Goal: Navigation & Orientation: Find specific page/section

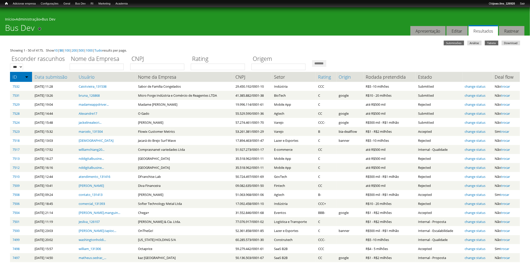
click at [458, 41] on link "Submissões" at bounding box center [454, 43] width 20 height 5
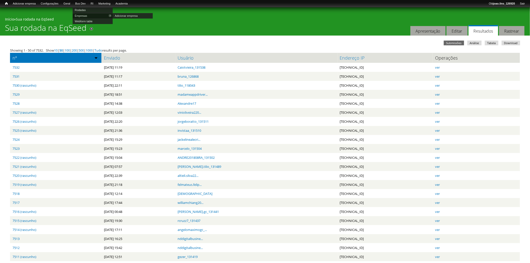
click at [90, 16] on link "Empresas" at bounding box center [93, 16] width 40 height 6
